Goal: Navigation & Orientation: Find specific page/section

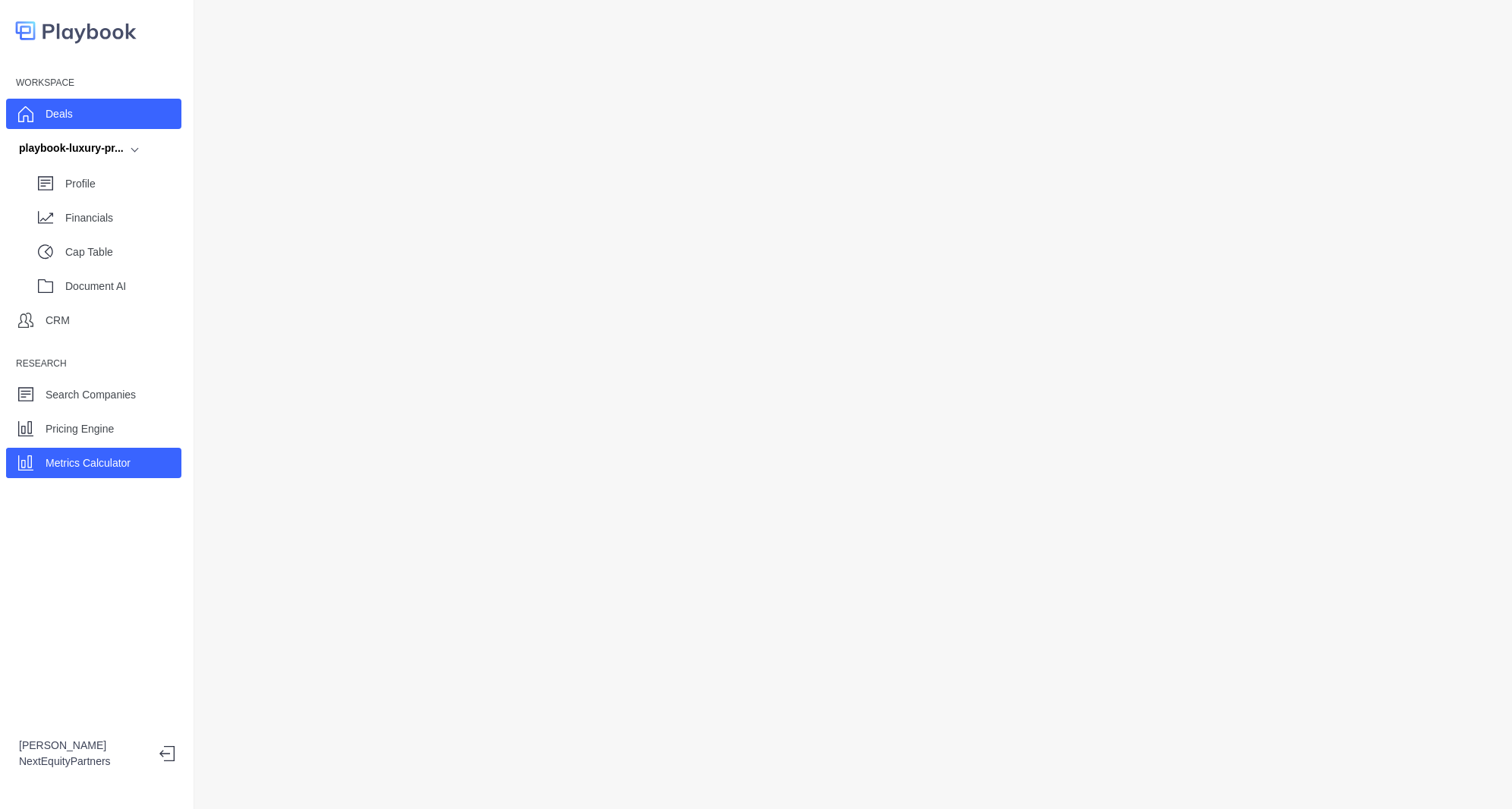
click at [83, 110] on div "Deals" at bounding box center [93, 114] width 175 height 30
click at [100, 466] on p "Metrics Calculator" at bounding box center [88, 463] width 85 height 16
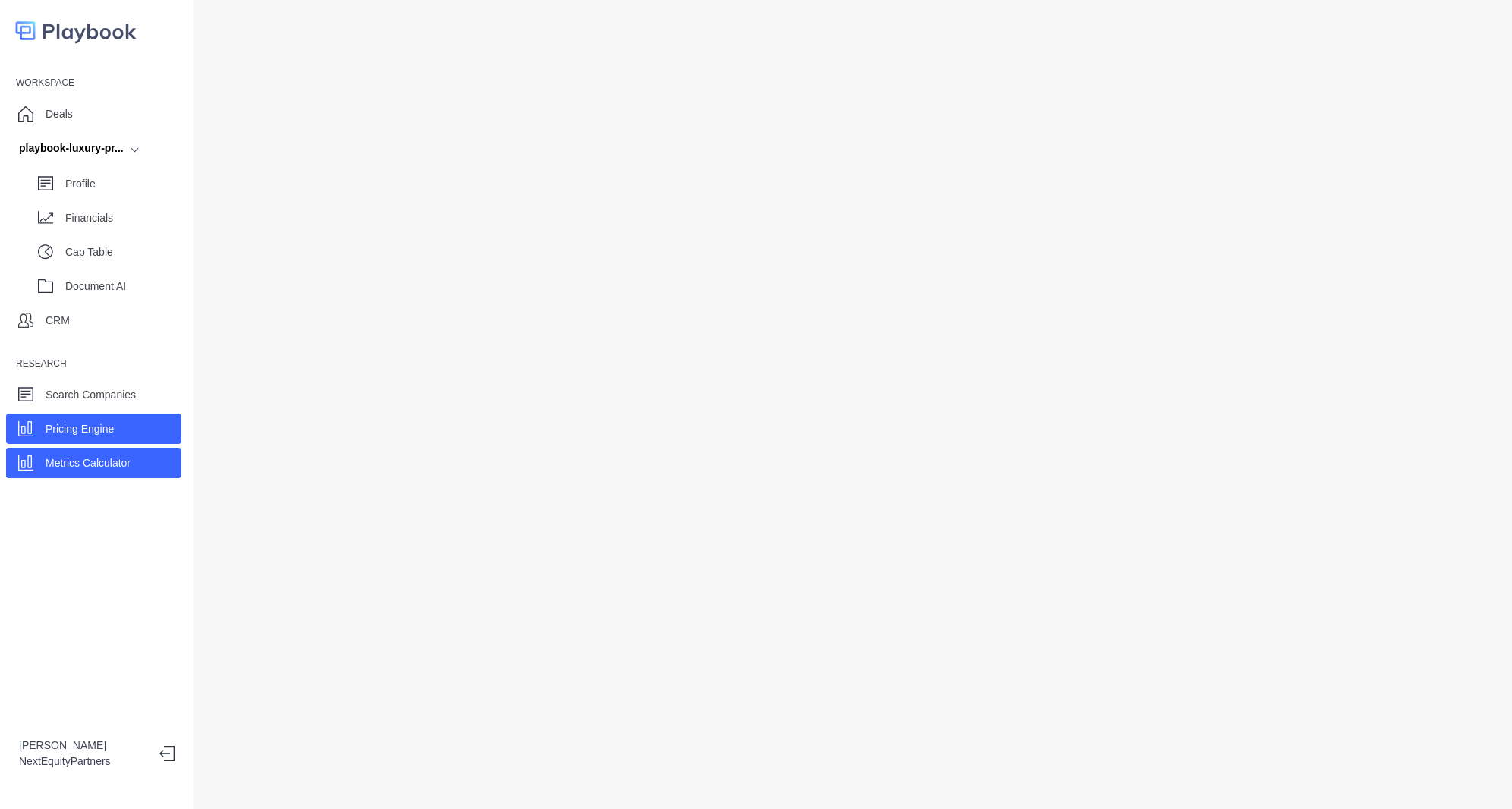
click at [128, 430] on div "Pricing Engine" at bounding box center [93, 429] width 175 height 30
click at [38, 459] on div "Metrics Calculator" at bounding box center [93, 463] width 175 height 30
click at [91, 422] on p "Pricing Engine" at bounding box center [80, 429] width 68 height 16
